Goal: Use online tool/utility: Utilize a website feature to perform a specific function

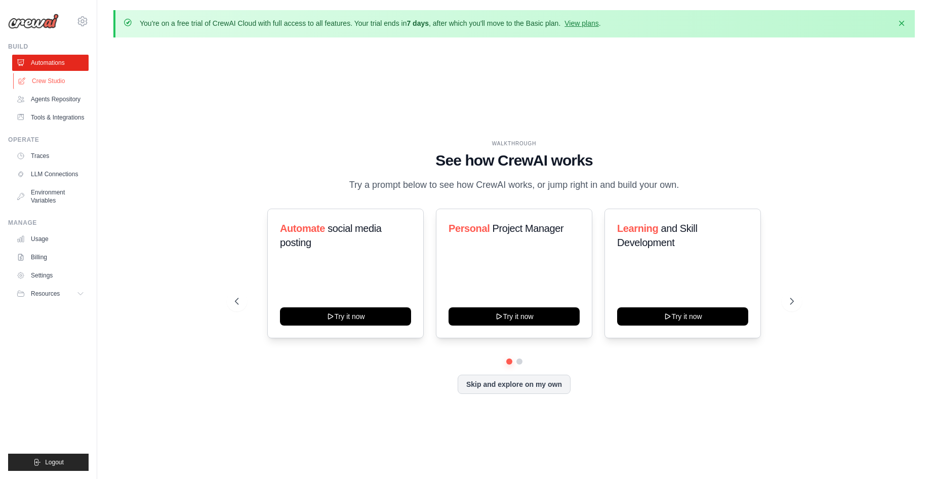
click at [55, 82] on link "Crew Studio" at bounding box center [51, 81] width 76 height 16
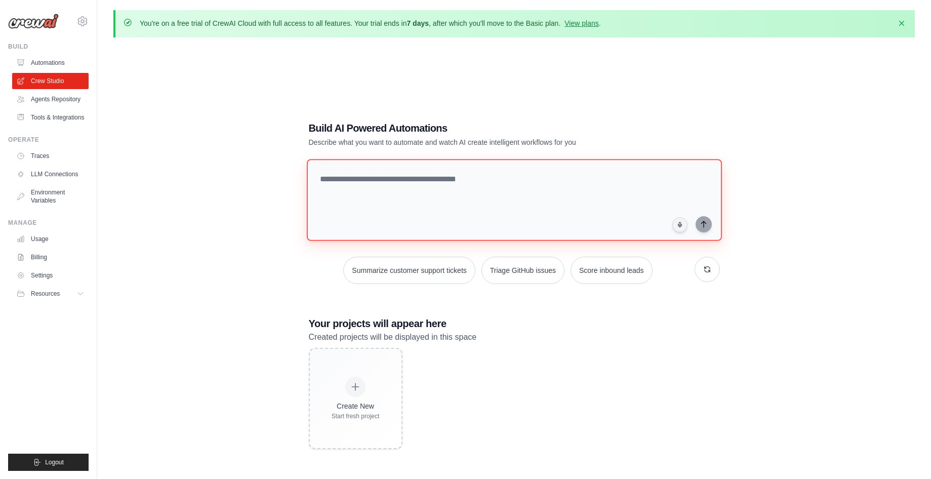
click at [392, 220] on textarea at bounding box center [513, 200] width 415 height 82
